Goal: Navigation & Orientation: Find specific page/section

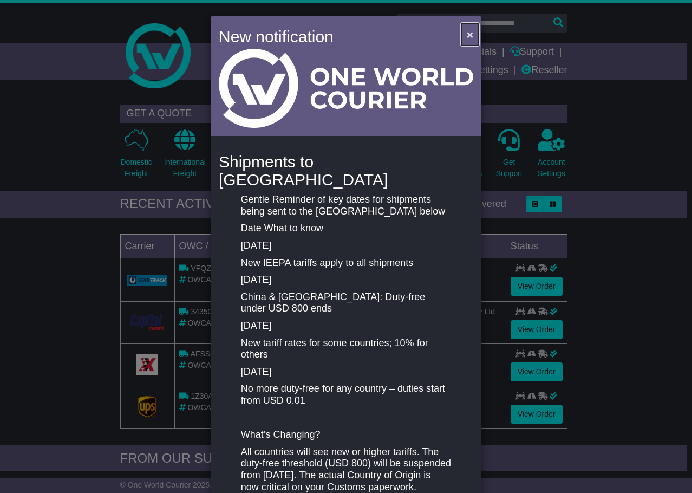
click at [467, 35] on span "×" at bounding box center [470, 34] width 6 height 12
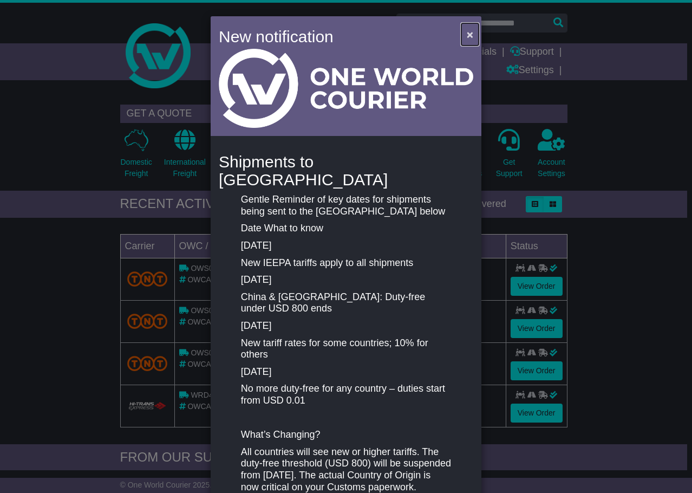
click at [469, 29] on span "×" at bounding box center [470, 34] width 6 height 12
click at [463, 30] on button "×" at bounding box center [469, 34] width 17 height 22
click at [467, 34] on span "×" at bounding box center [470, 34] width 6 height 12
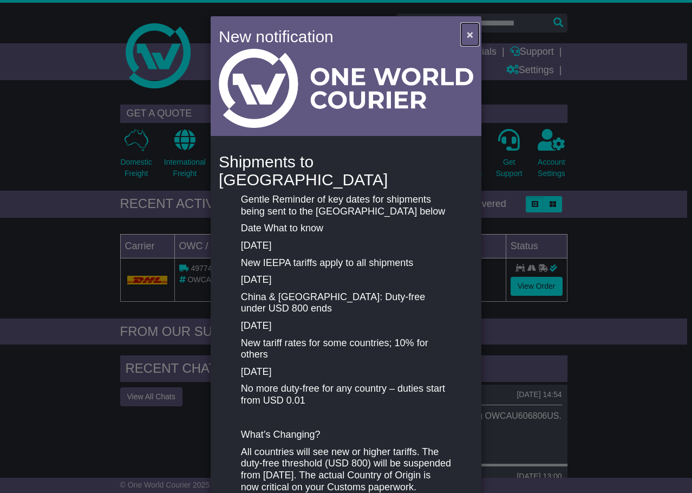
click at [471, 32] on button "×" at bounding box center [469, 34] width 17 height 22
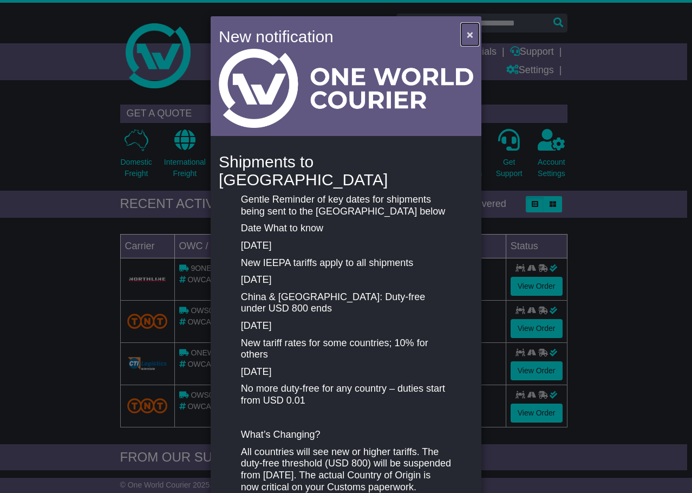
click at [469, 34] on span "×" at bounding box center [470, 34] width 6 height 12
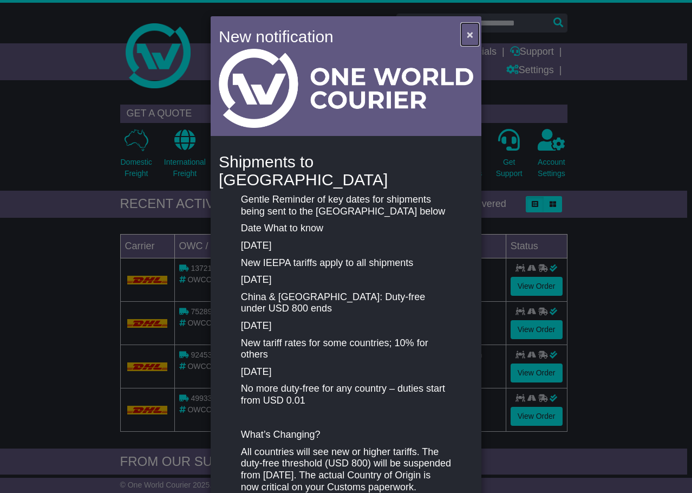
click at [472, 32] on button "×" at bounding box center [469, 34] width 17 height 22
click at [467, 36] on span "×" at bounding box center [470, 34] width 6 height 12
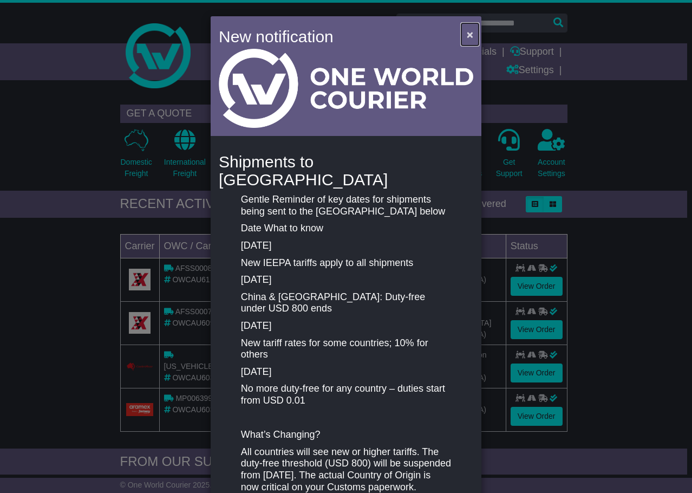
click at [467, 32] on span "×" at bounding box center [470, 34] width 6 height 12
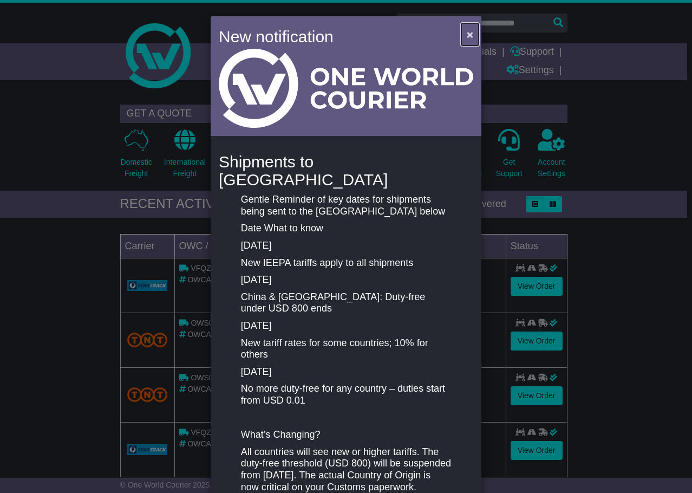
click at [469, 31] on span "×" at bounding box center [470, 34] width 6 height 12
